Goal: Transaction & Acquisition: Obtain resource

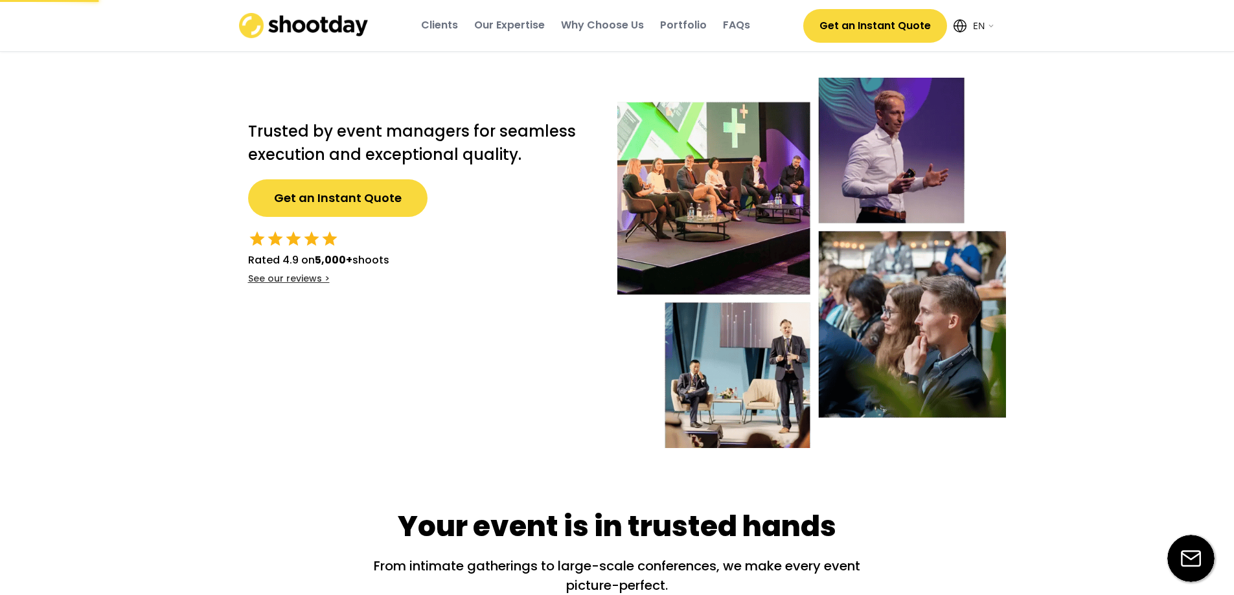
select select ""en""
click at [869, 25] on button "Get an Instant Quote" at bounding box center [875, 26] width 144 height 34
